Goal: Task Accomplishment & Management: Use online tool/utility

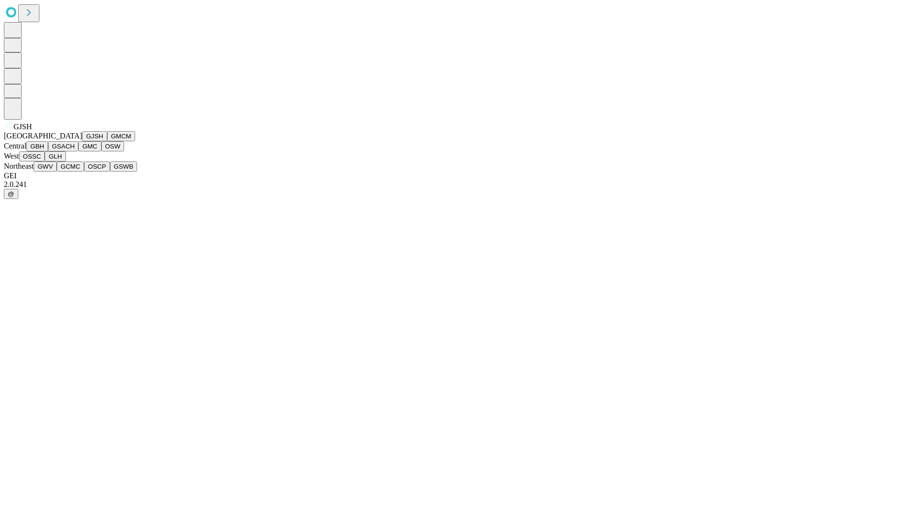
click at [82, 141] on button "GJSH" at bounding box center [94, 136] width 25 height 10
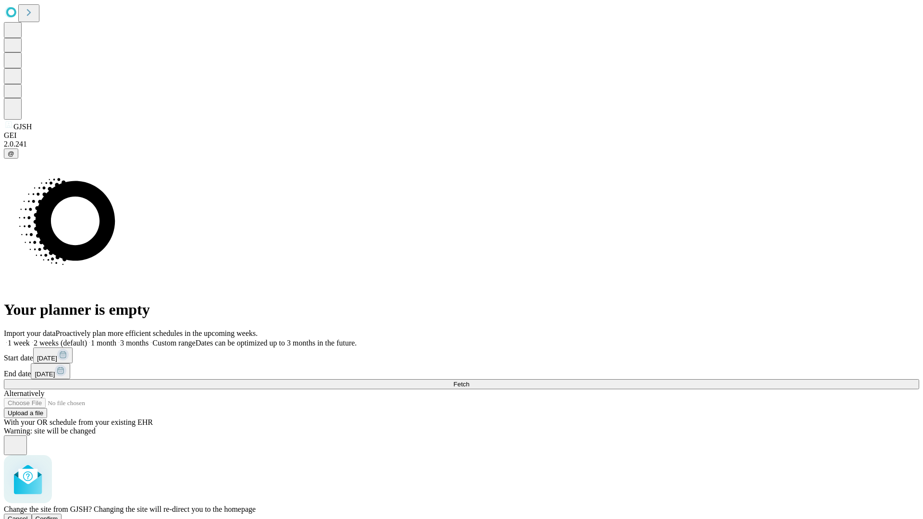
click at [58, 515] on span "Confirm" at bounding box center [47, 518] width 23 height 7
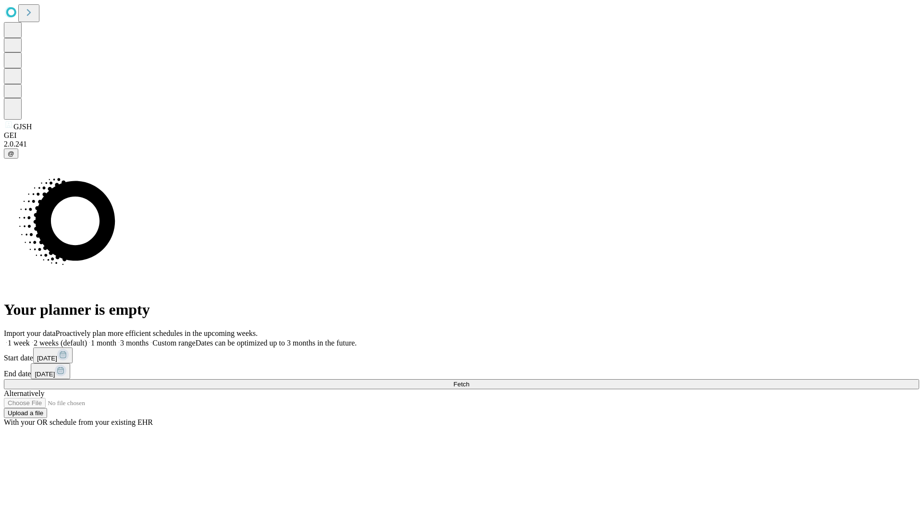
click at [30, 339] on label "1 week" at bounding box center [17, 343] width 26 height 8
click at [469, 381] on span "Fetch" at bounding box center [461, 384] width 16 height 7
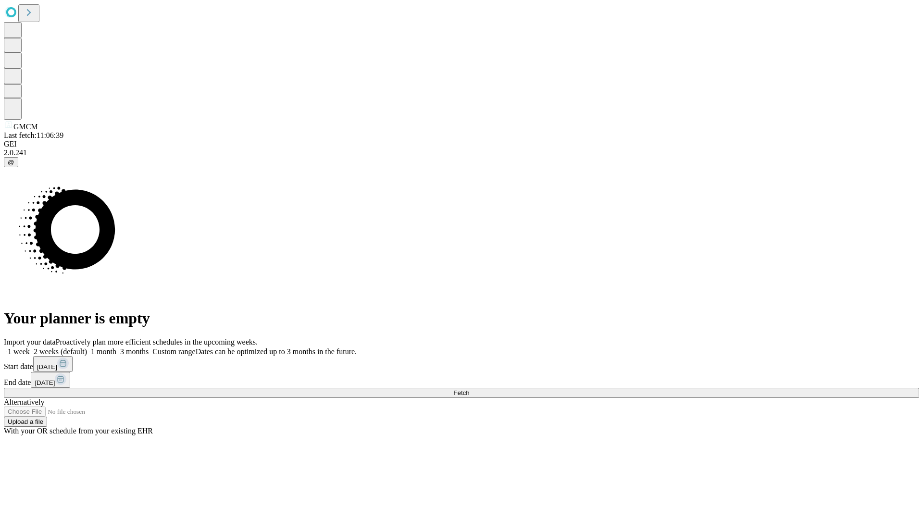
click at [30, 347] on label "1 week" at bounding box center [17, 351] width 26 height 8
click at [469, 389] on span "Fetch" at bounding box center [461, 392] width 16 height 7
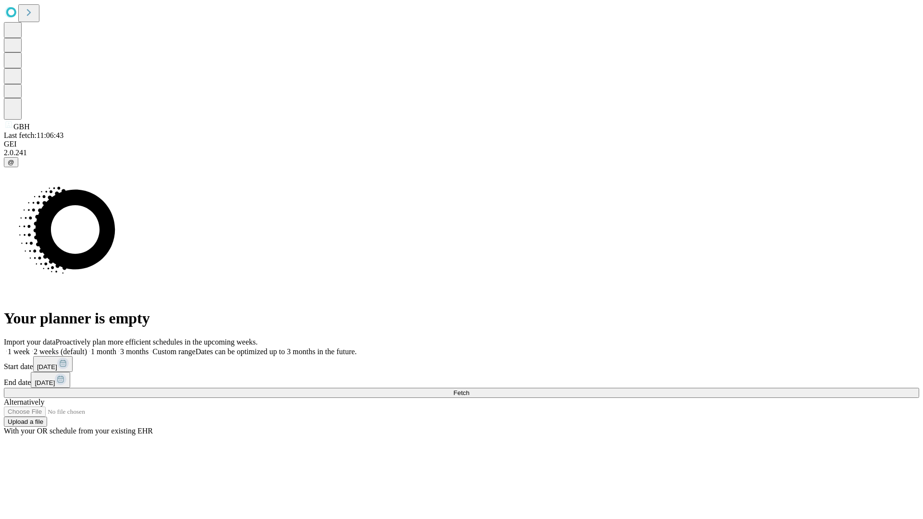
click at [30, 347] on label "1 week" at bounding box center [17, 351] width 26 height 8
click at [469, 389] on span "Fetch" at bounding box center [461, 392] width 16 height 7
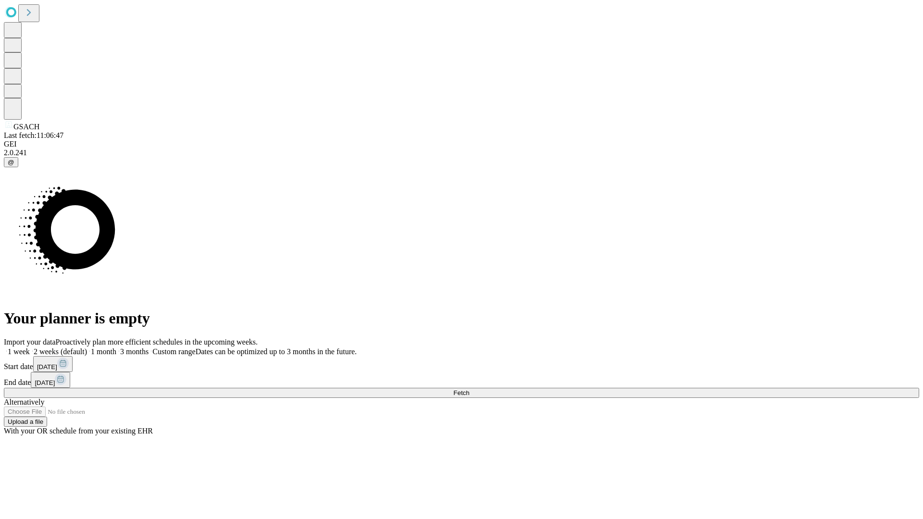
click at [30, 347] on label "1 week" at bounding box center [17, 351] width 26 height 8
click at [469, 389] on span "Fetch" at bounding box center [461, 392] width 16 height 7
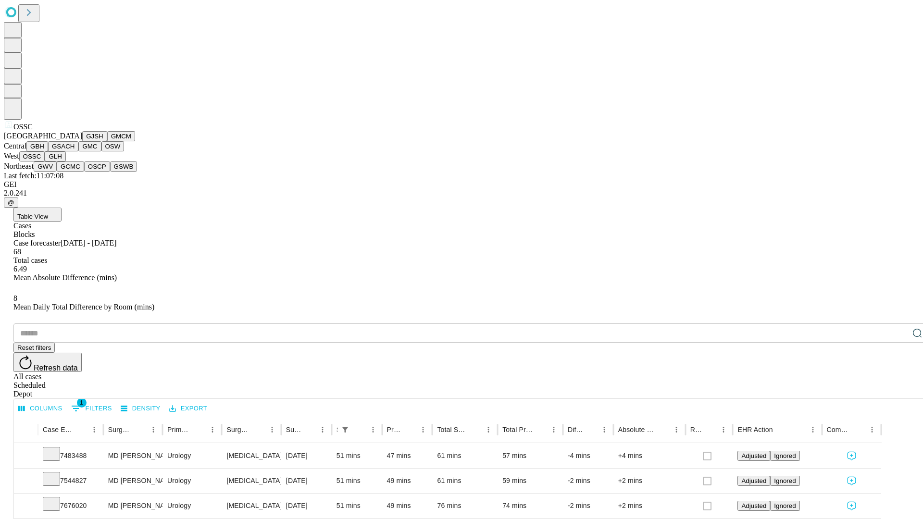
click at [65, 161] on button "GLH" at bounding box center [55, 156] width 21 height 10
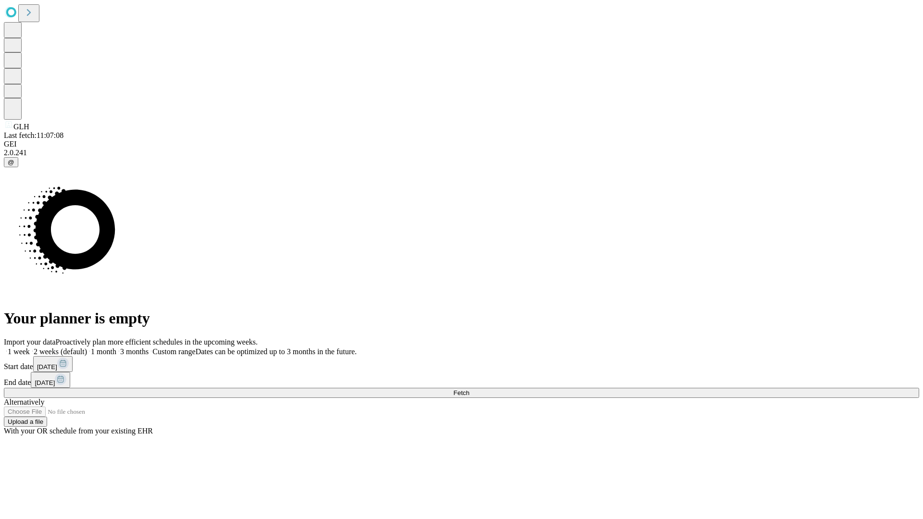
click at [30, 347] on label "1 week" at bounding box center [17, 351] width 26 height 8
click at [469, 389] on span "Fetch" at bounding box center [461, 392] width 16 height 7
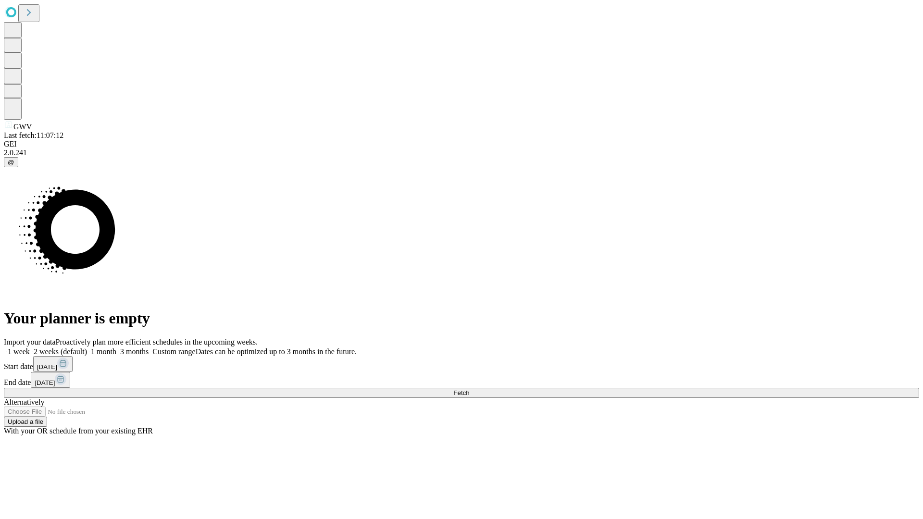
click at [30, 347] on label "1 week" at bounding box center [17, 351] width 26 height 8
click at [469, 389] on span "Fetch" at bounding box center [461, 392] width 16 height 7
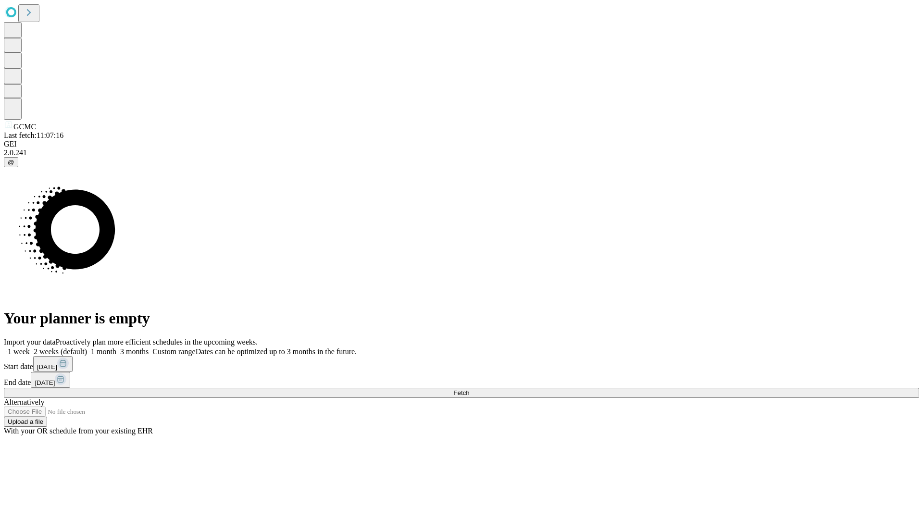
click at [30, 347] on label "1 week" at bounding box center [17, 351] width 26 height 8
click at [469, 389] on span "Fetch" at bounding box center [461, 392] width 16 height 7
